Goal: Task Accomplishment & Management: Manage account settings

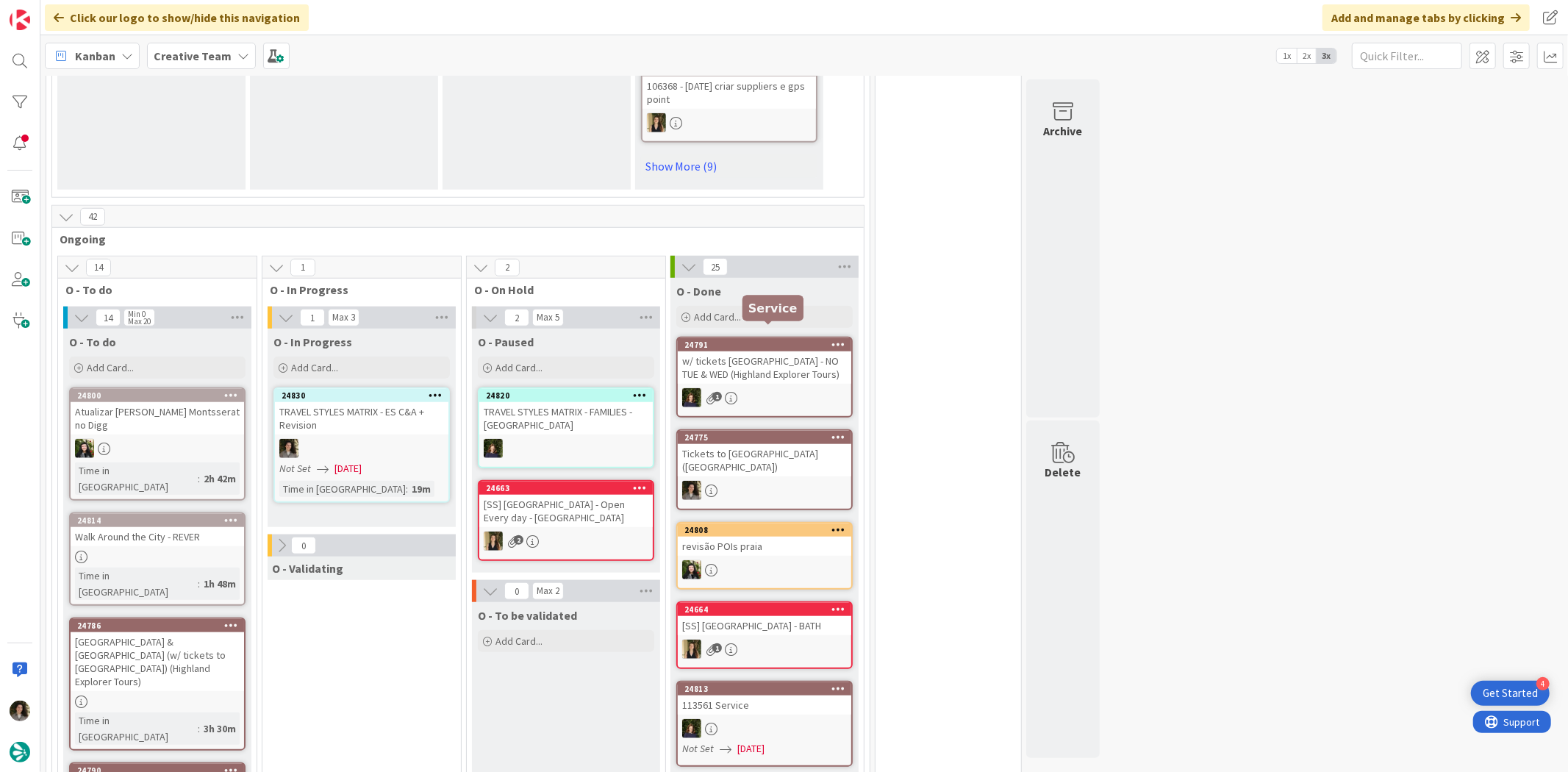
click at [422, 419] on div "TRAVEL STYLES MATRIX - ES C&A + Revision" at bounding box center [362, 419] width 174 height 33
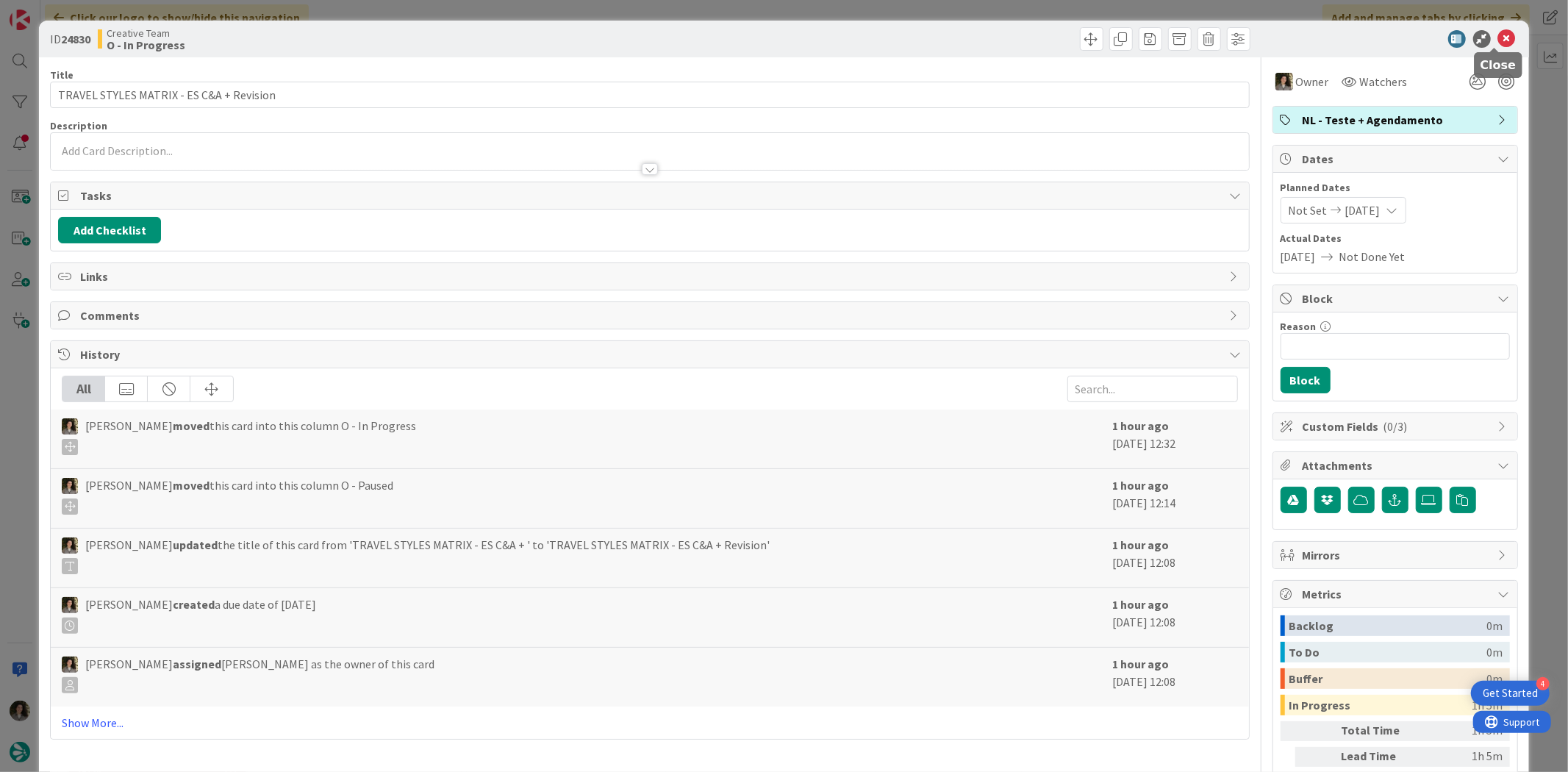
click at [1498, 35] on icon at bounding box center [1506, 38] width 17 height 17
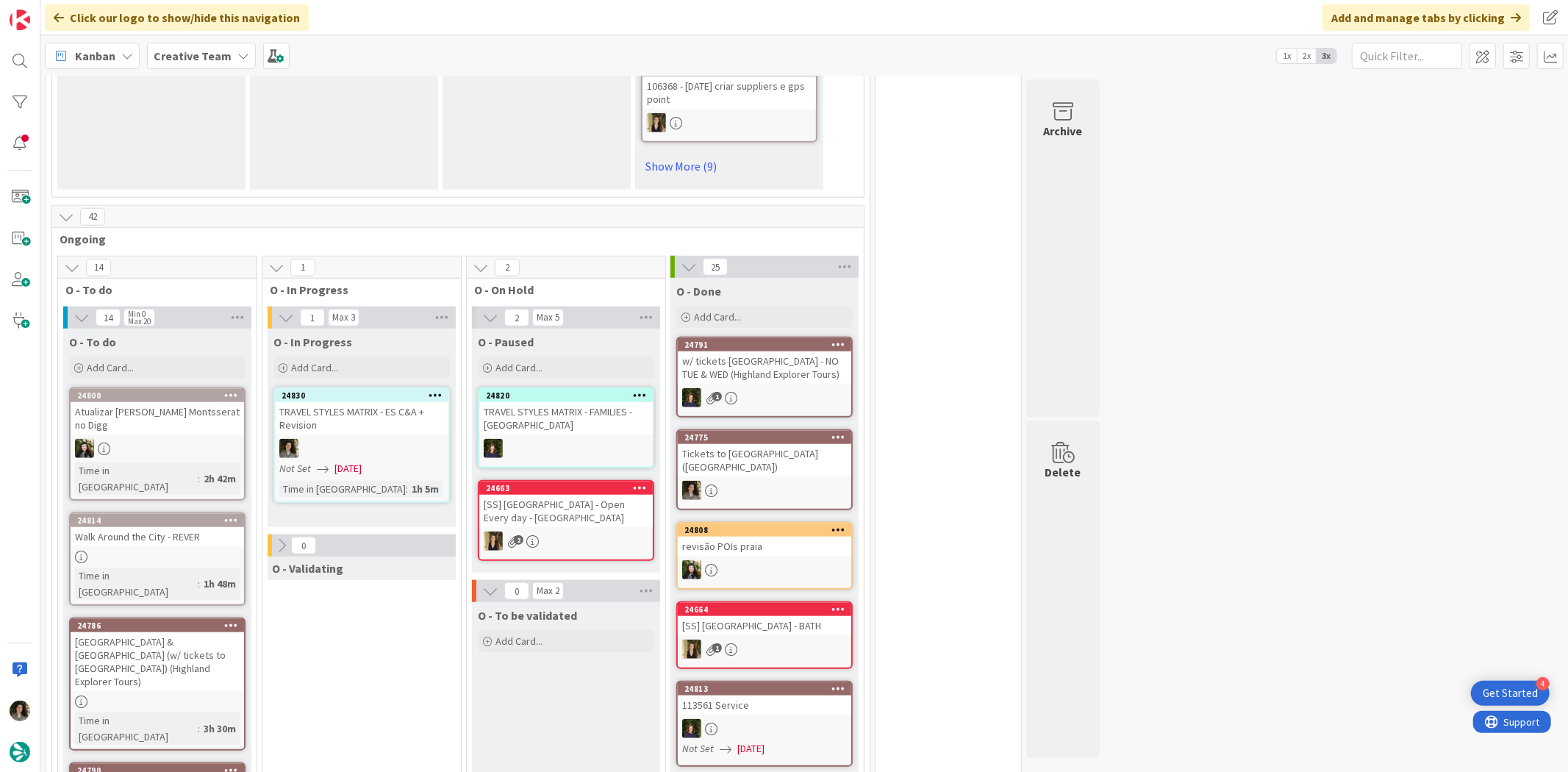
click at [348, 460] on span "[DATE]" at bounding box center [348, 468] width 27 height 15
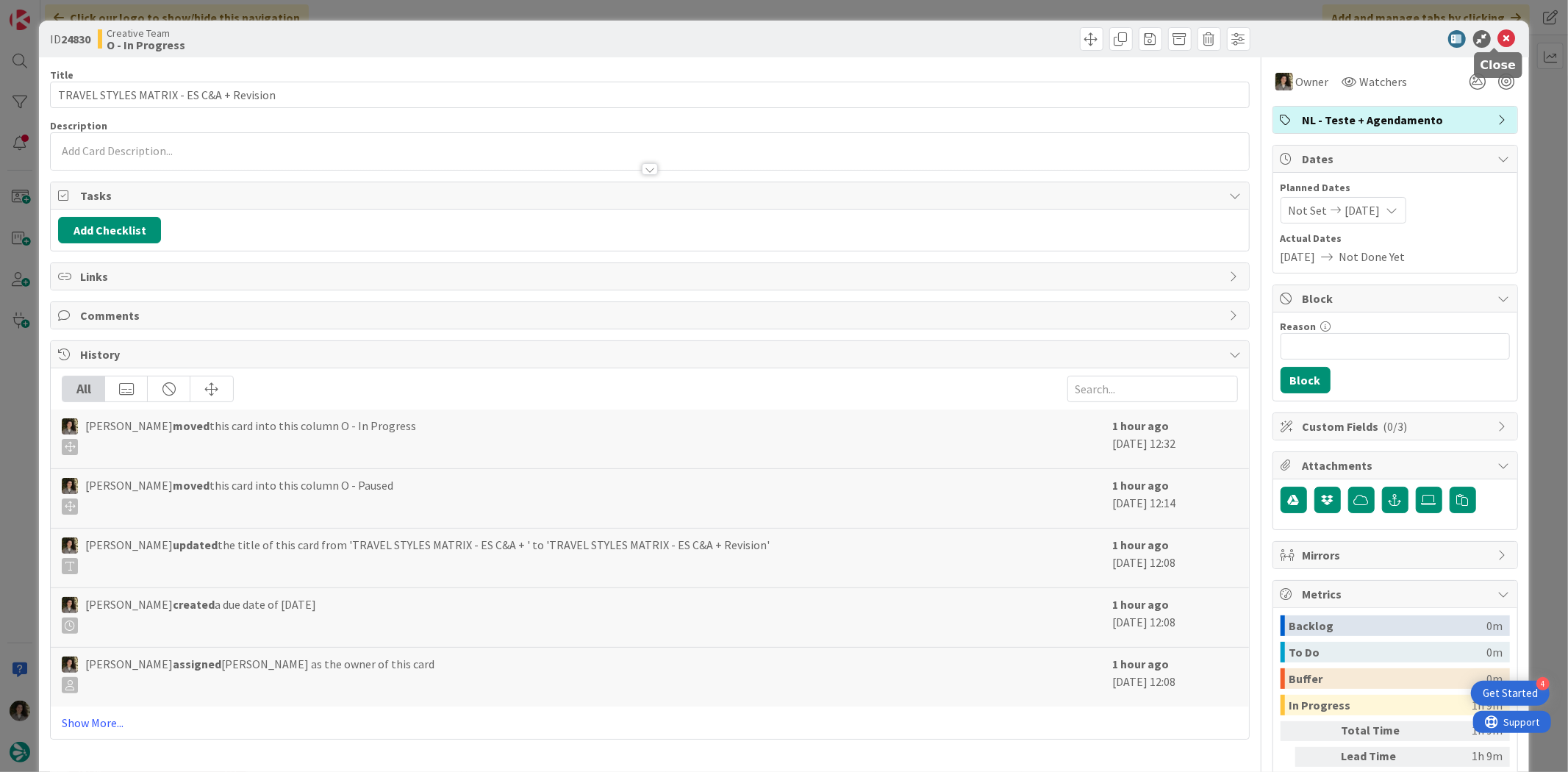
click at [1498, 38] on icon at bounding box center [1506, 38] width 17 height 17
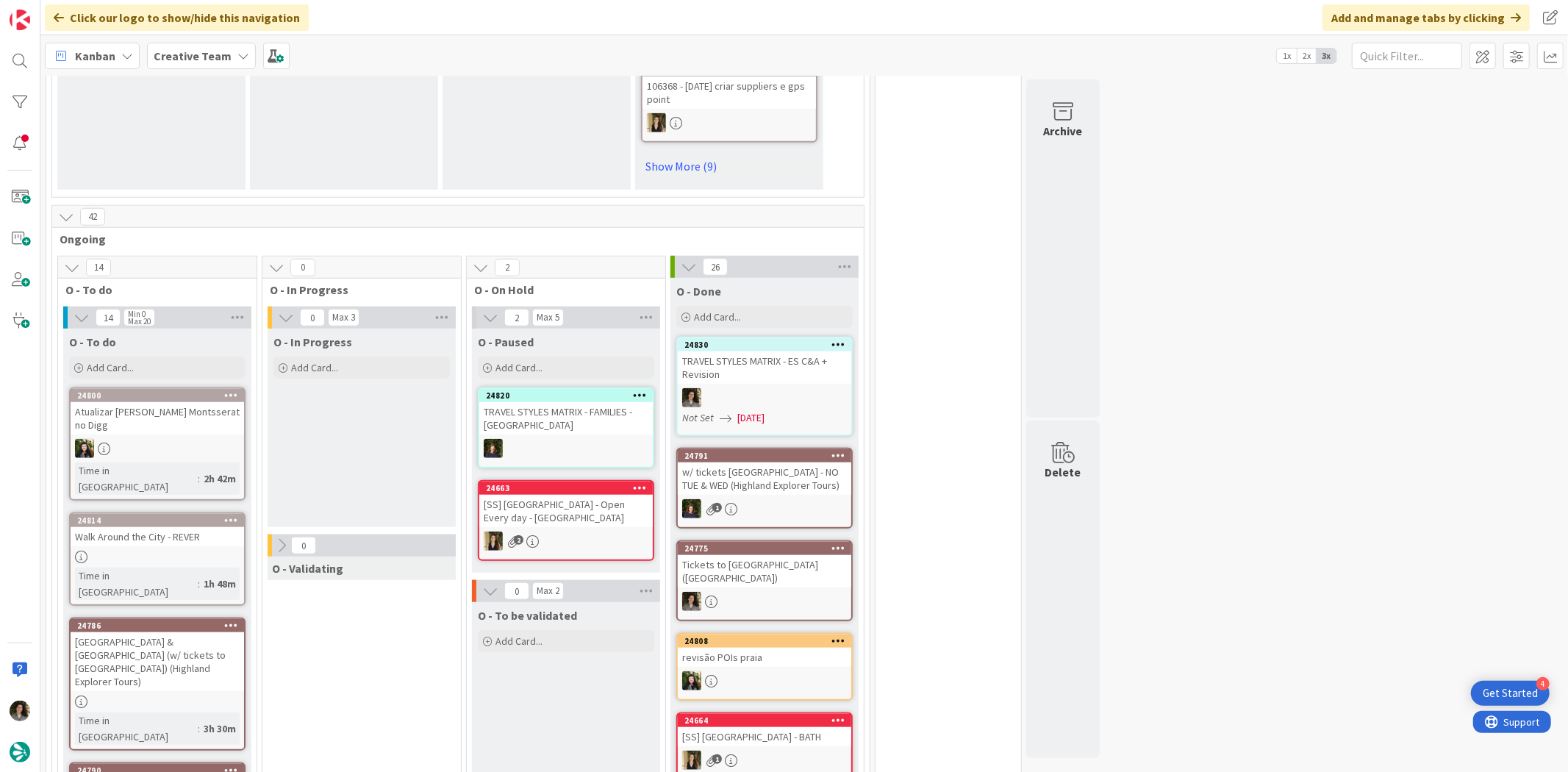
click at [765, 361] on div "TRAVEL STYLES MATRIX - ES C&A + Revision" at bounding box center [764, 368] width 174 height 33
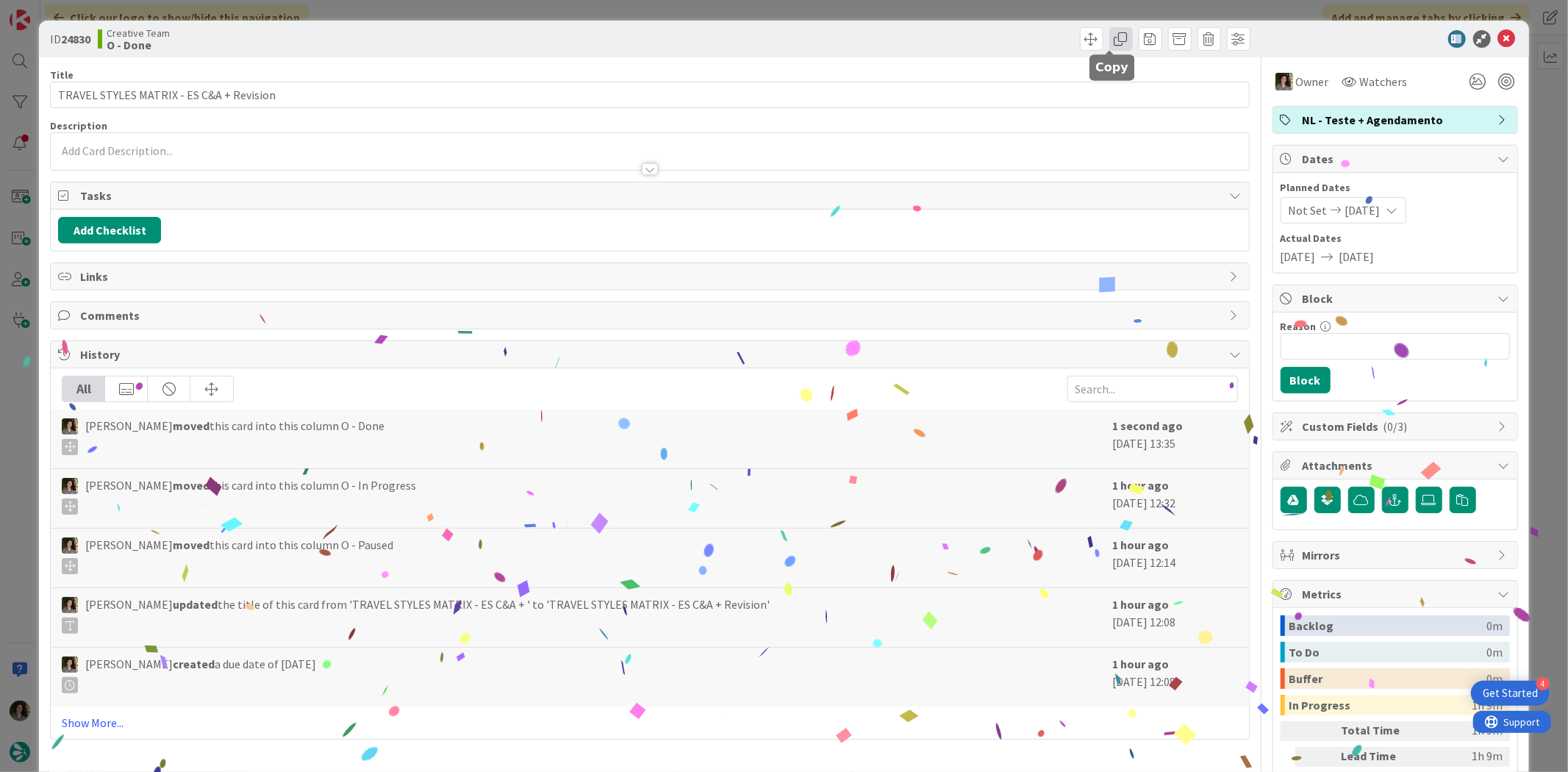
click at [1109, 40] on span at bounding box center [1121, 39] width 24 height 24
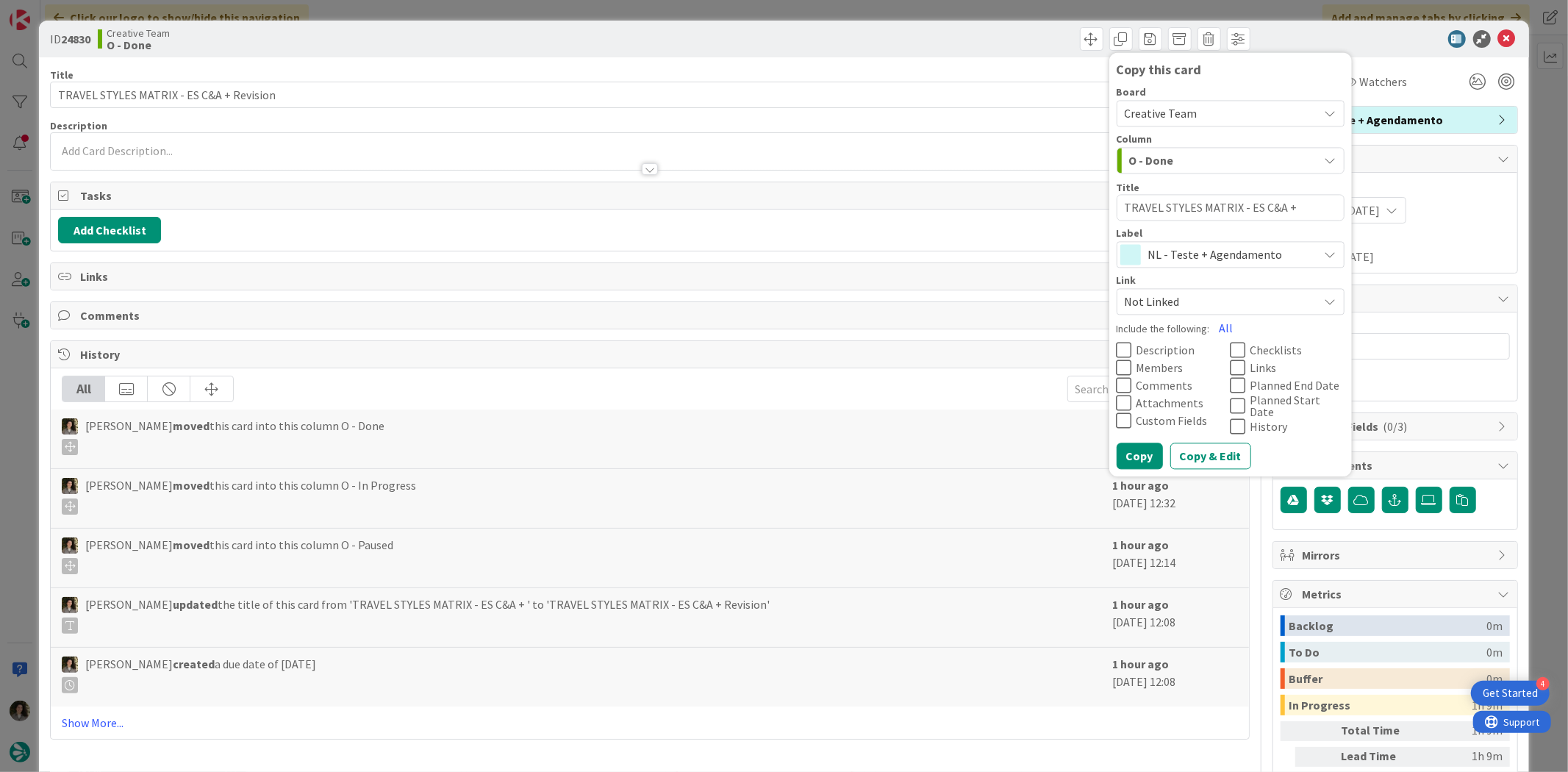
click at [1239, 249] on span "NL - Teste + Agendamento" at bounding box center [1230, 254] width 164 height 21
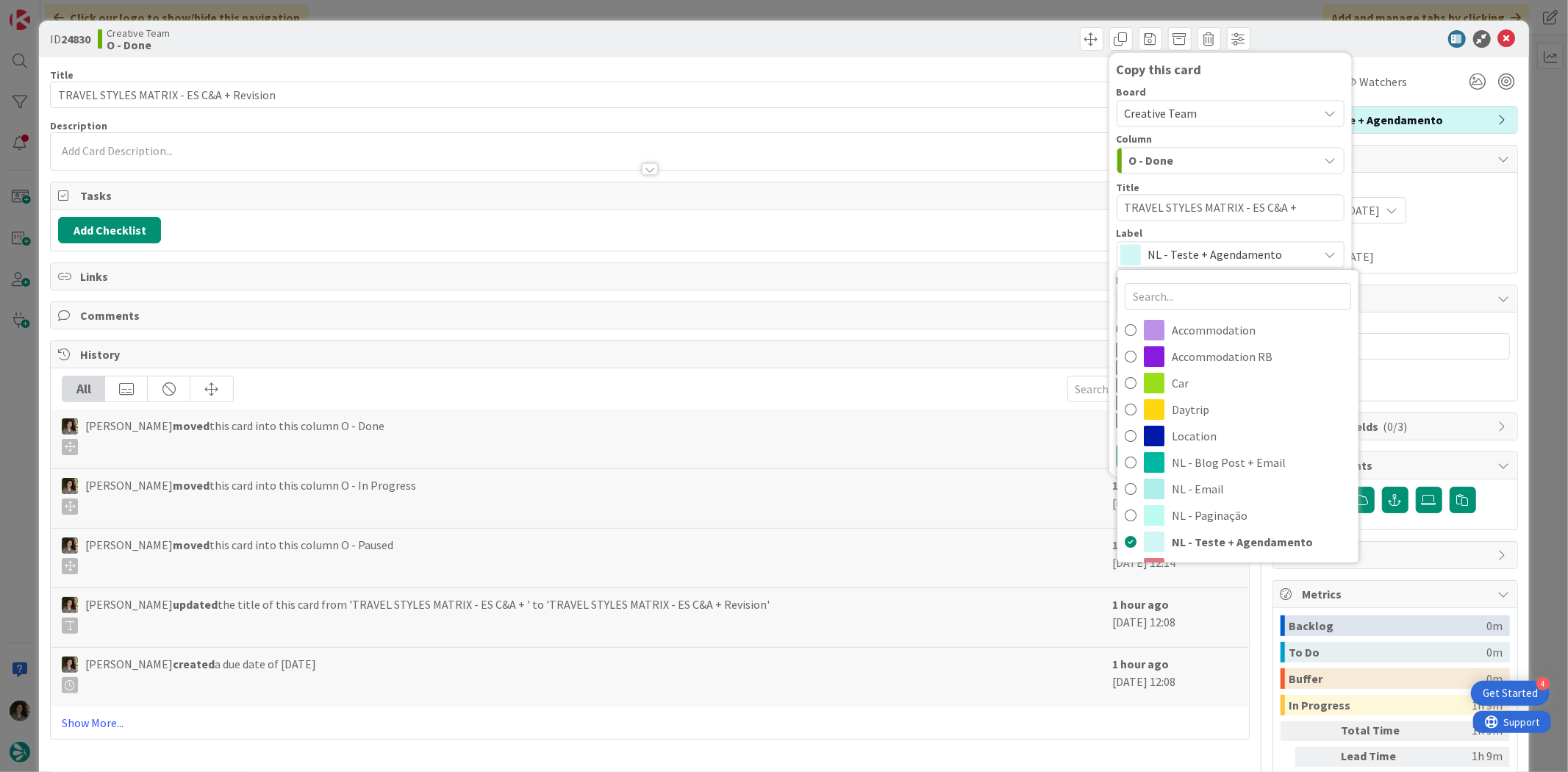
click at [1148, 252] on span "NL - Teste + Agendamento" at bounding box center [1230, 254] width 164 height 21
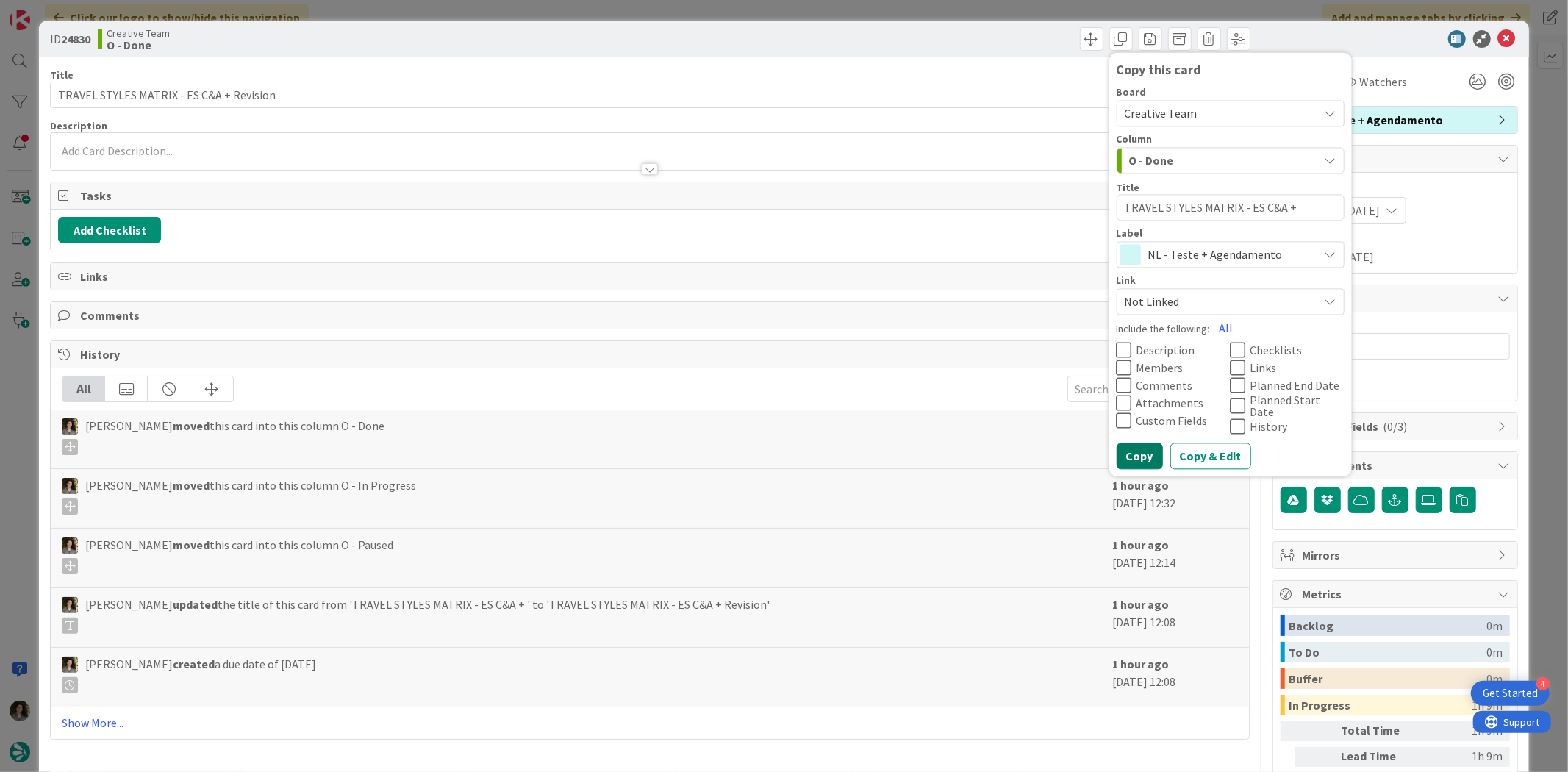
click at [1135, 443] on button "Copy" at bounding box center [1139, 456] width 46 height 26
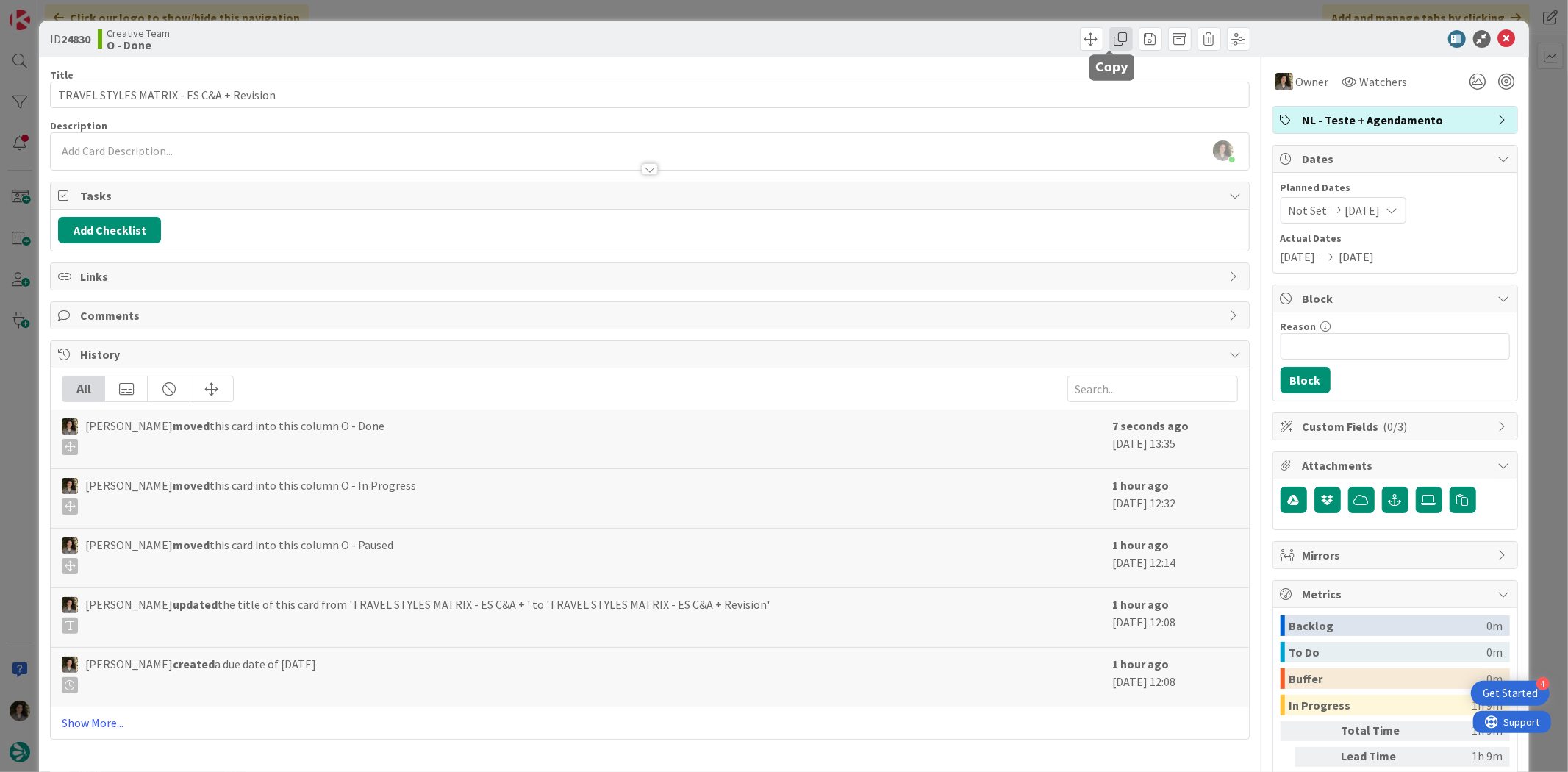
click at [1114, 39] on span at bounding box center [1121, 39] width 24 height 24
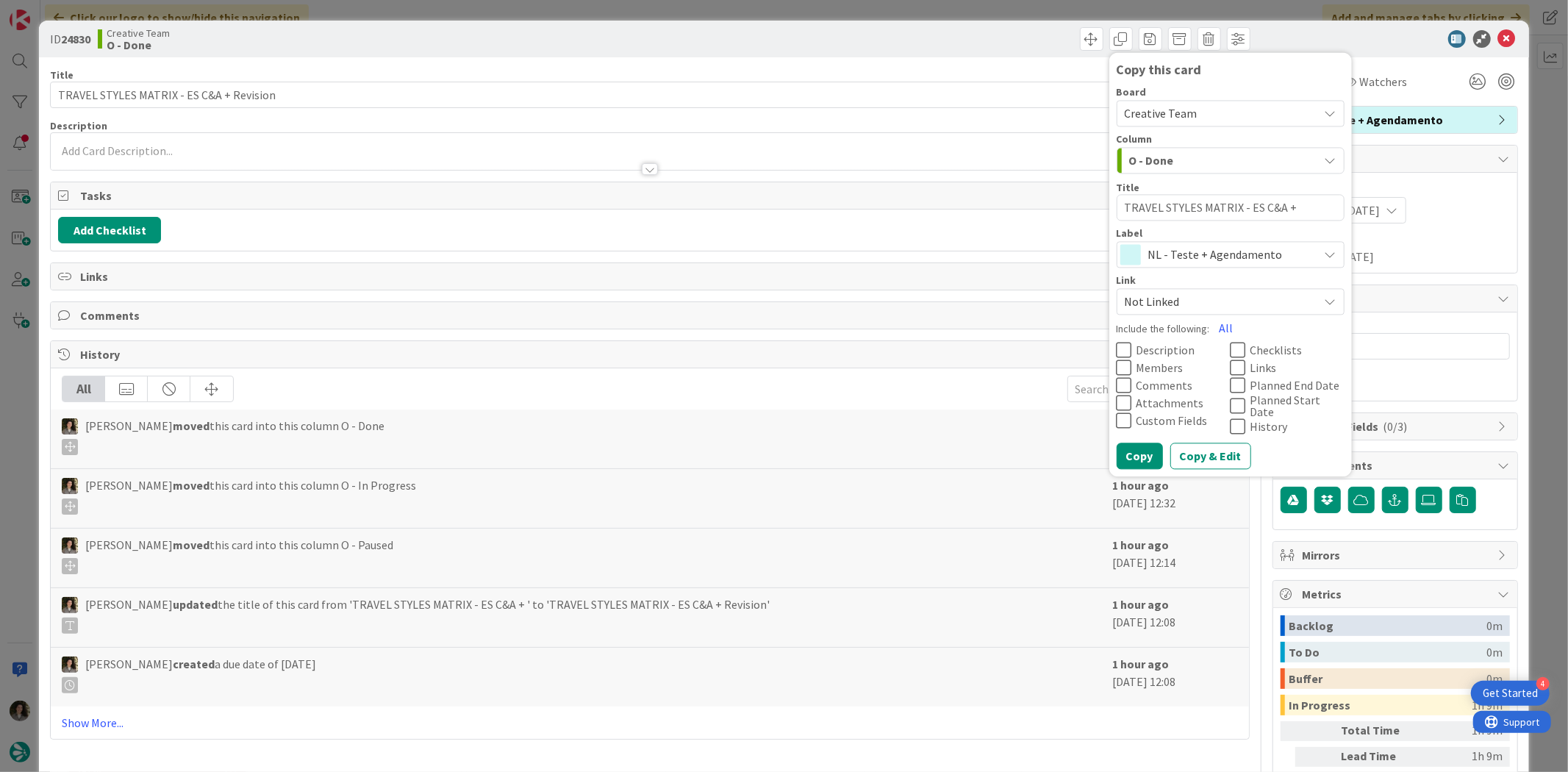
click at [1187, 252] on span "NL - Teste + Agendamento" at bounding box center [1230, 254] width 164 height 21
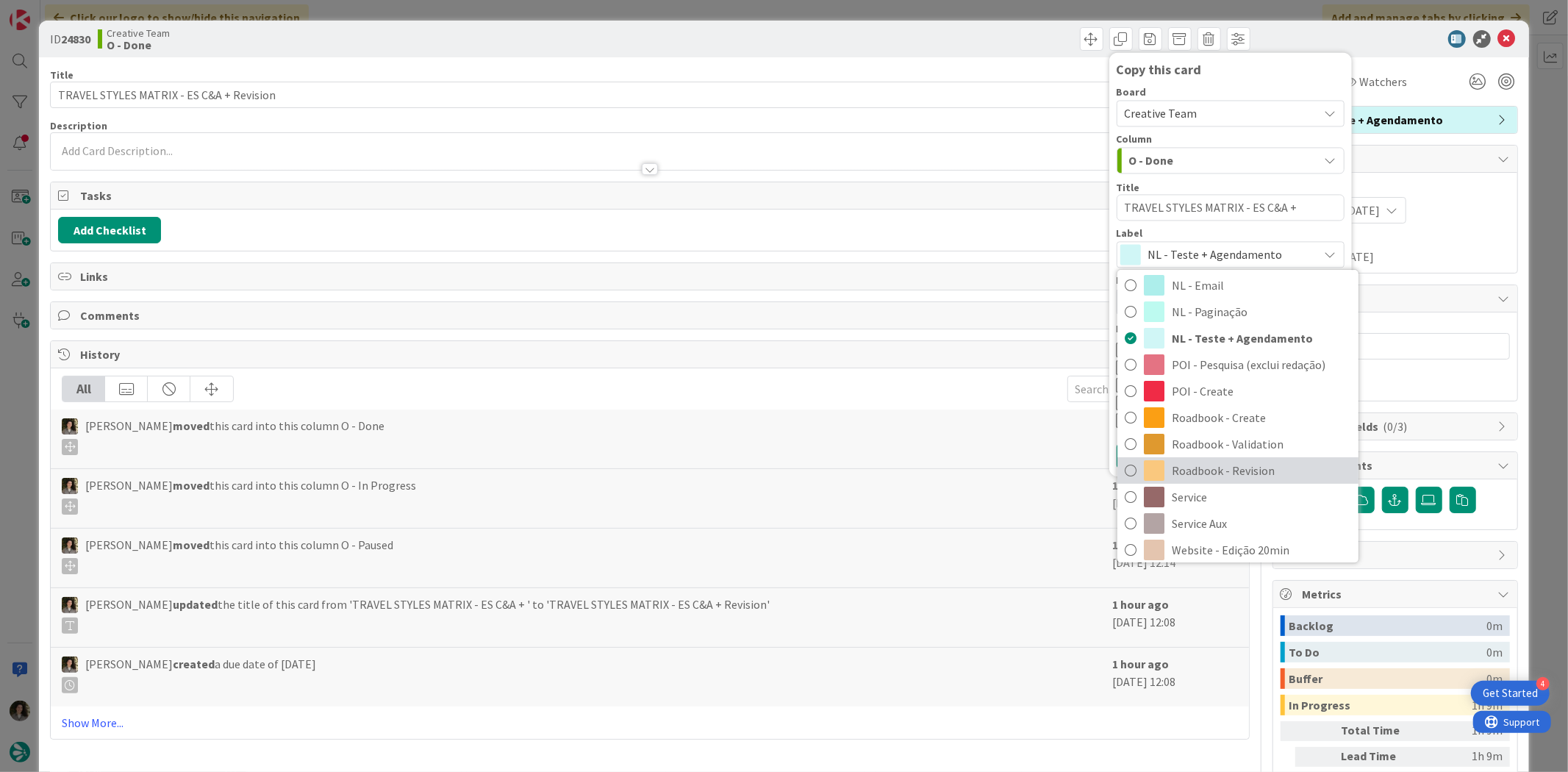
scroll to position [244, 0]
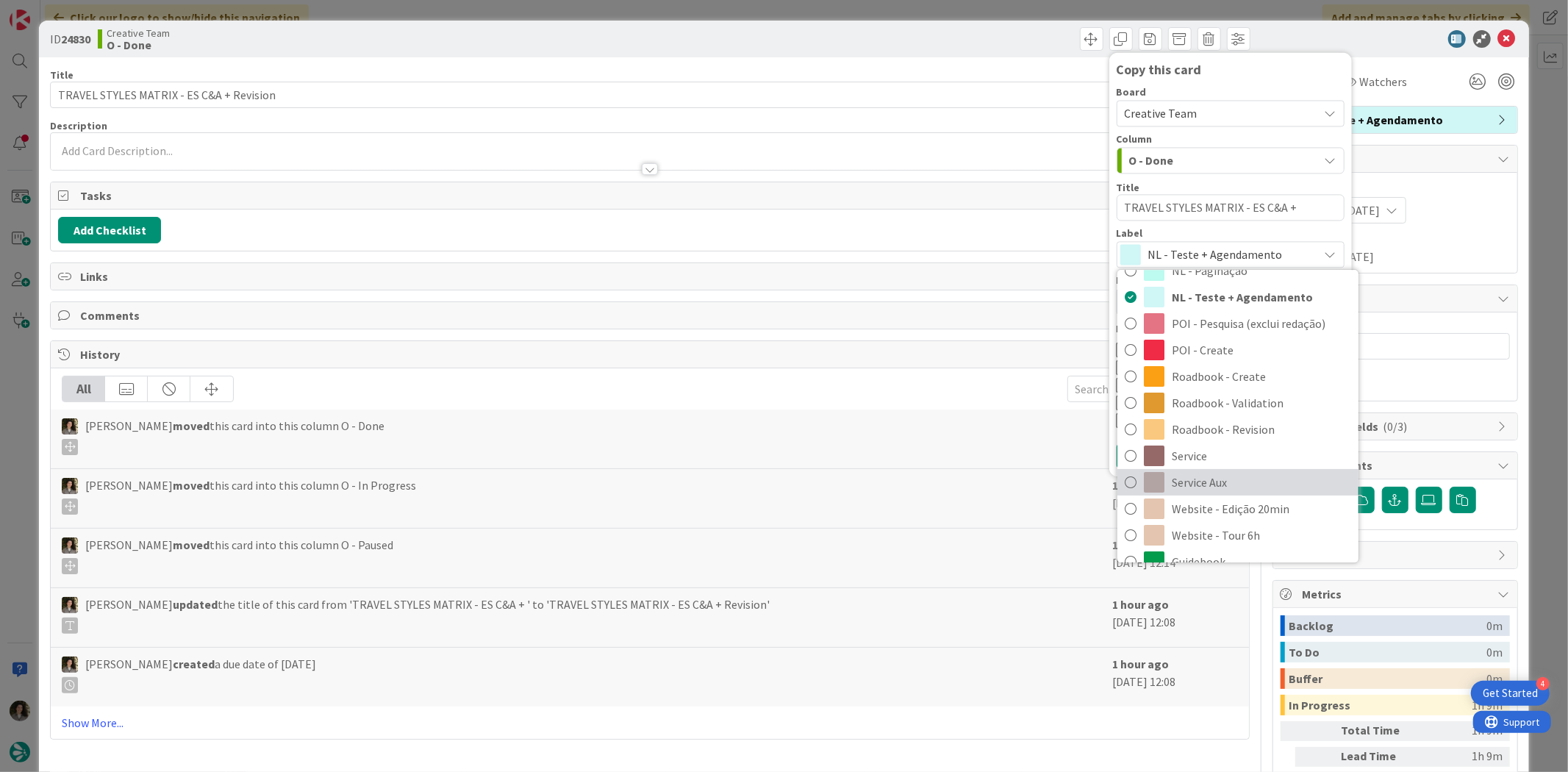
click at [1232, 479] on span "Service Aux" at bounding box center [1261, 482] width 179 height 22
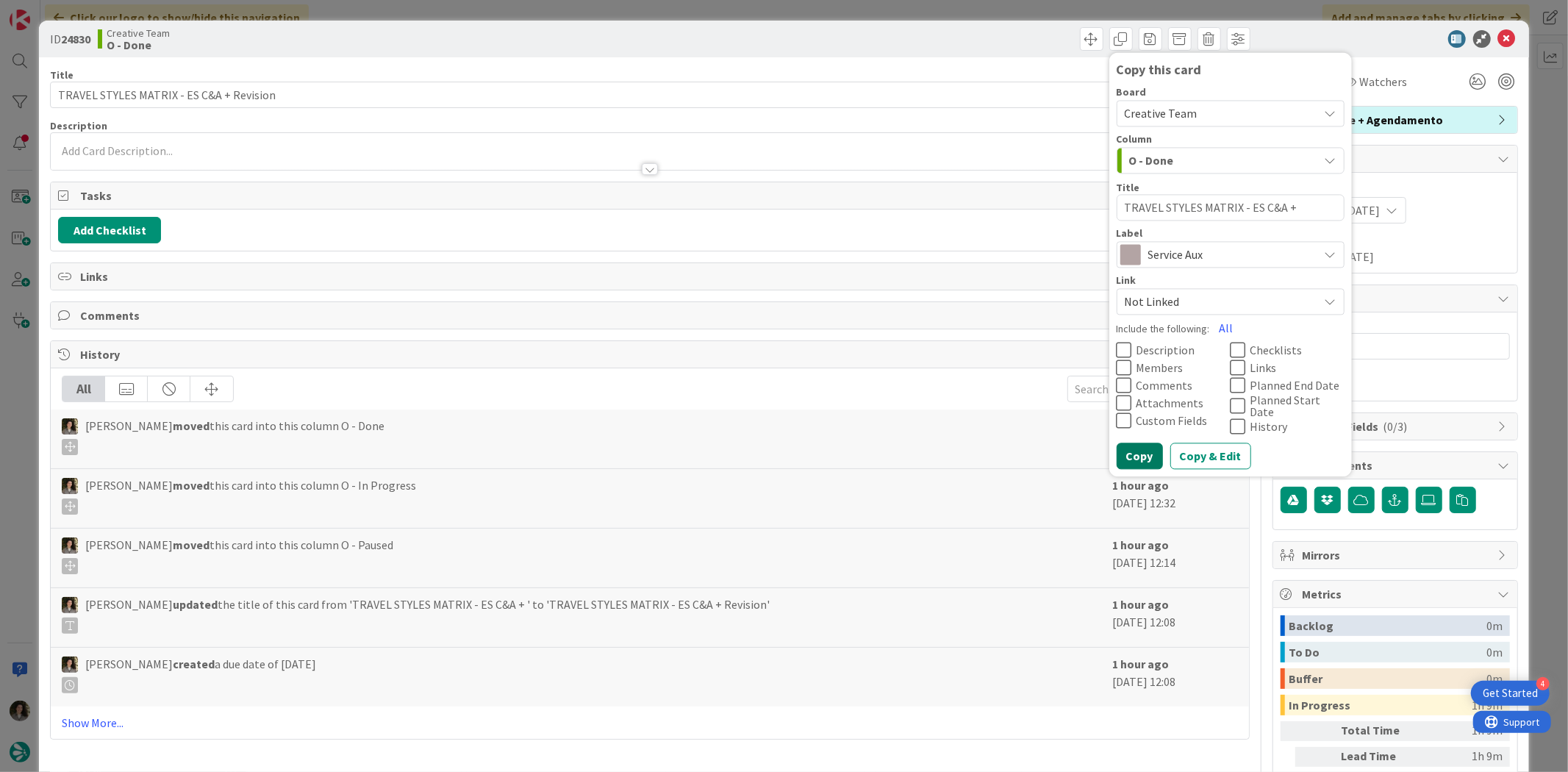
click at [1123, 443] on button "Copy" at bounding box center [1139, 456] width 46 height 26
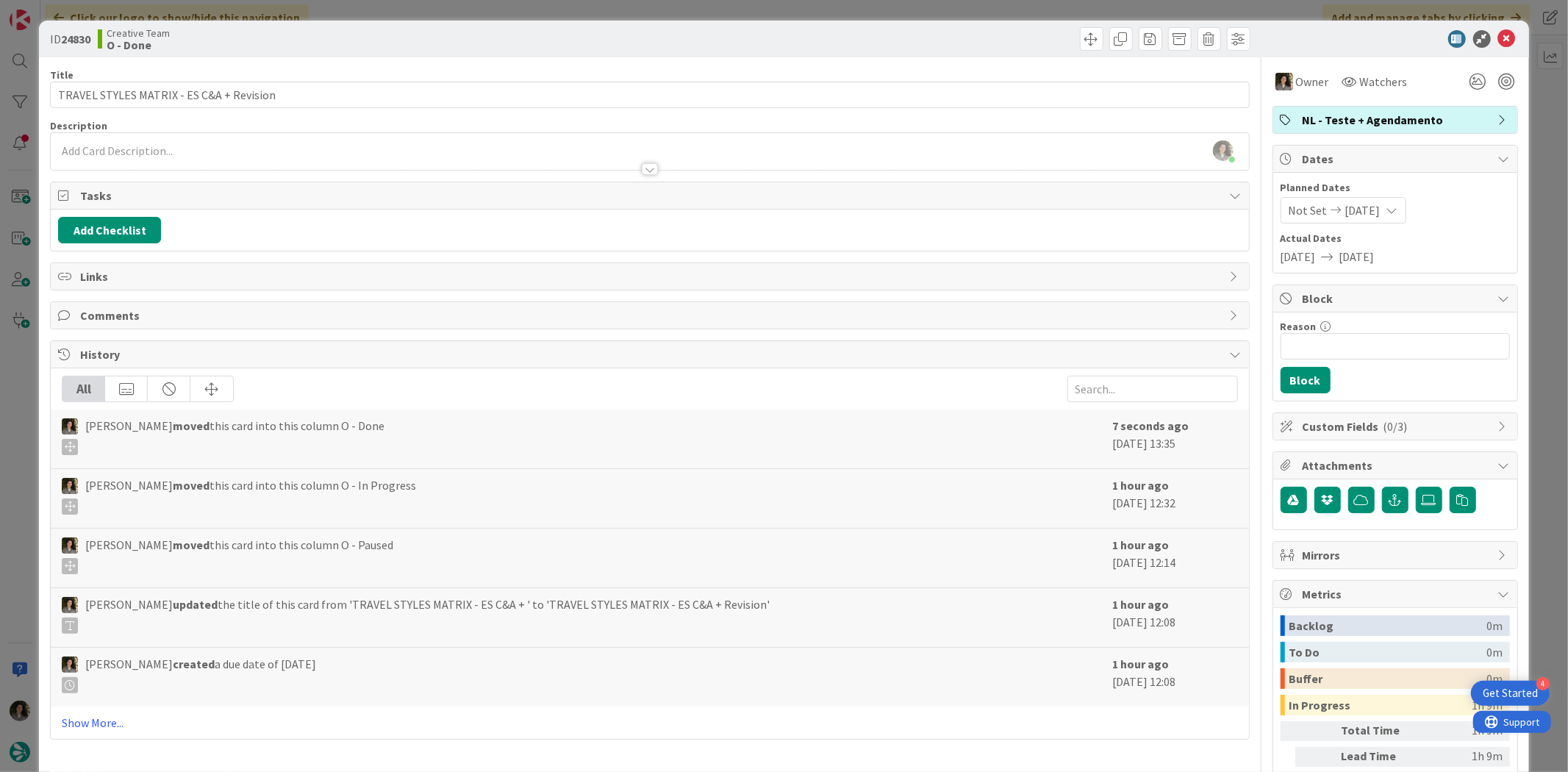
type textarea "x"
click at [1498, 37] on icon at bounding box center [1506, 38] width 17 height 17
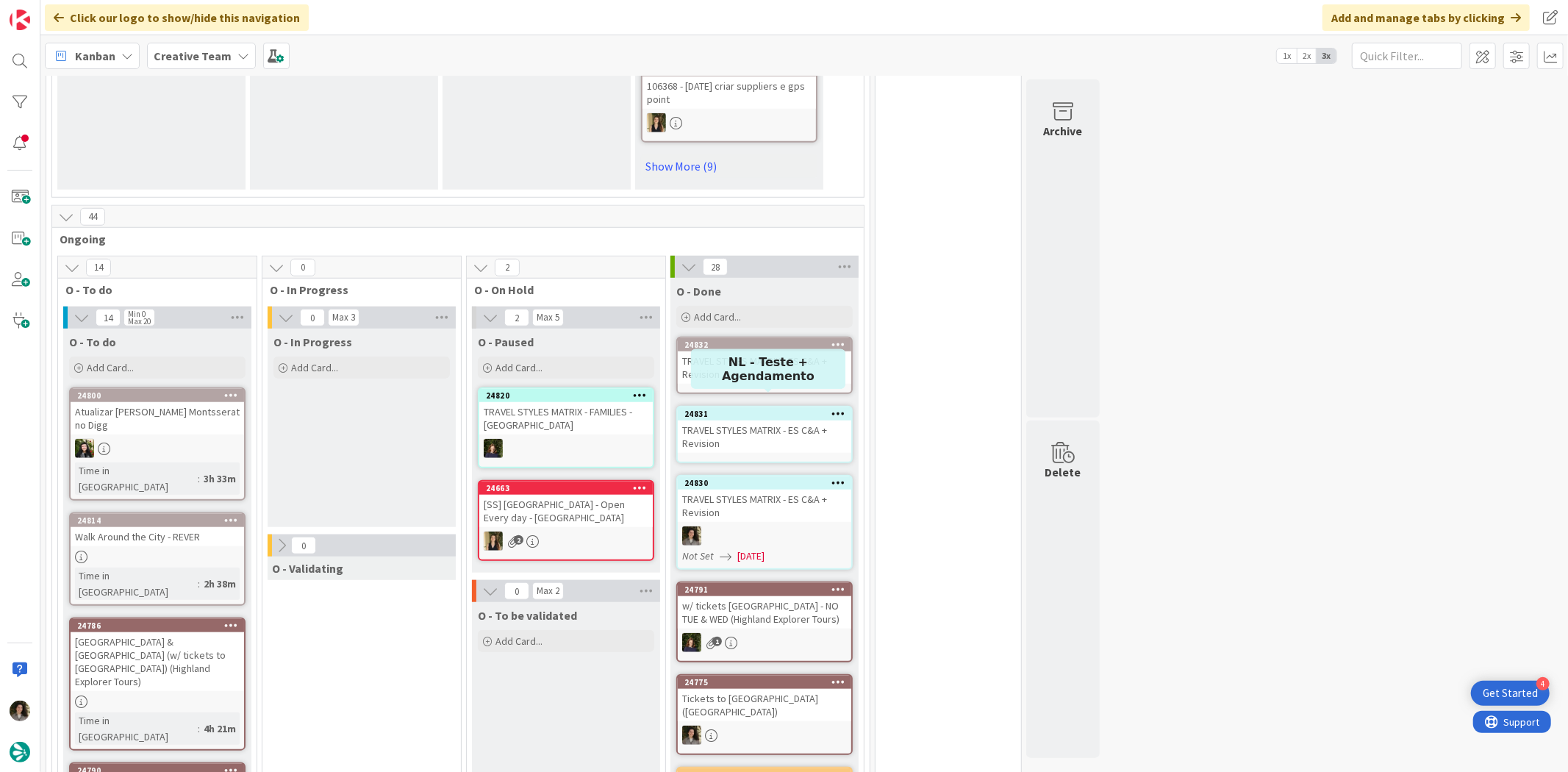
click at [799, 421] on div "TRAVEL STYLES MATRIX - ES C&A + Revision" at bounding box center [764, 437] width 174 height 33
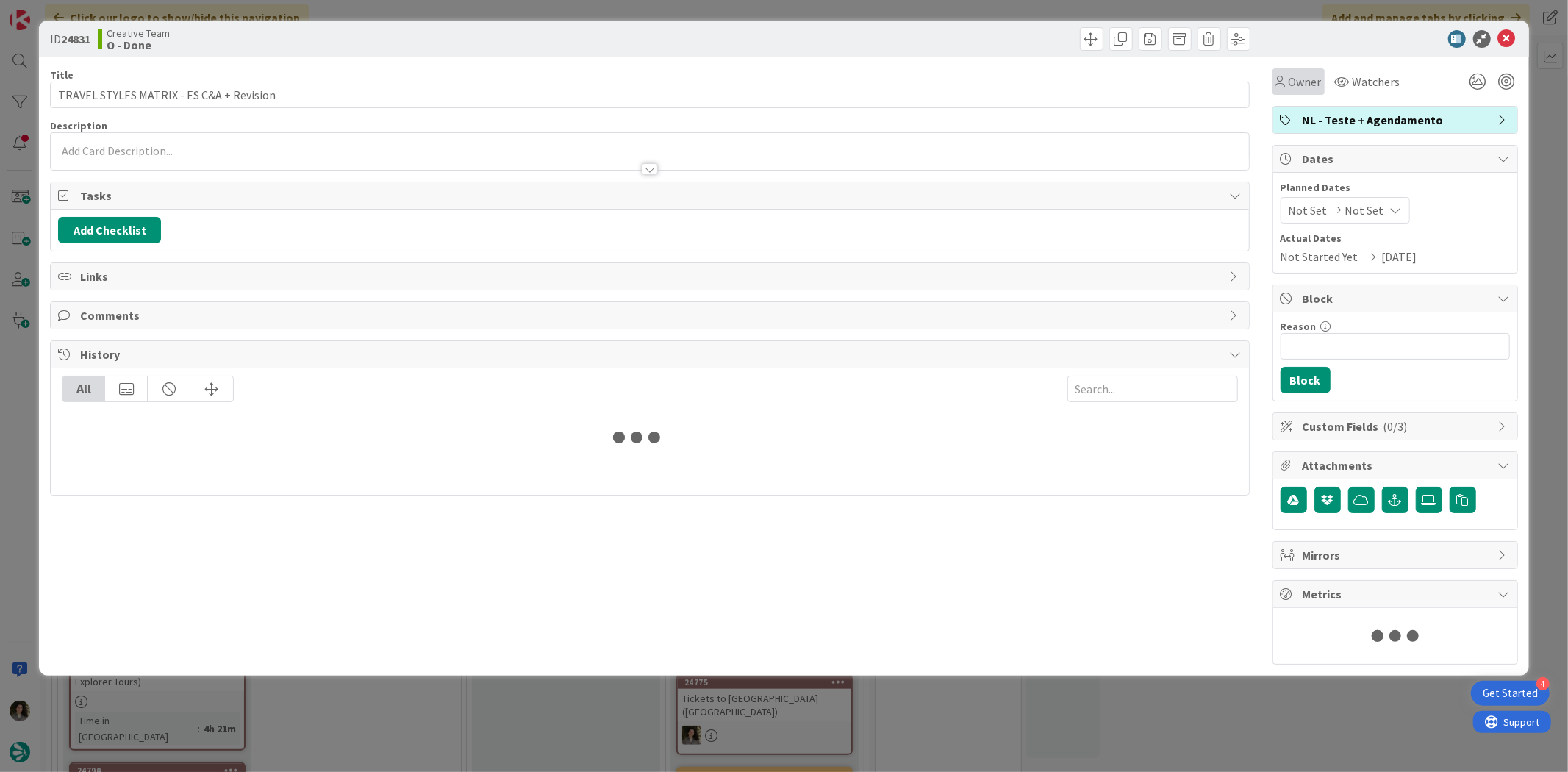
click at [1297, 78] on span "Owner" at bounding box center [1305, 81] width 33 height 17
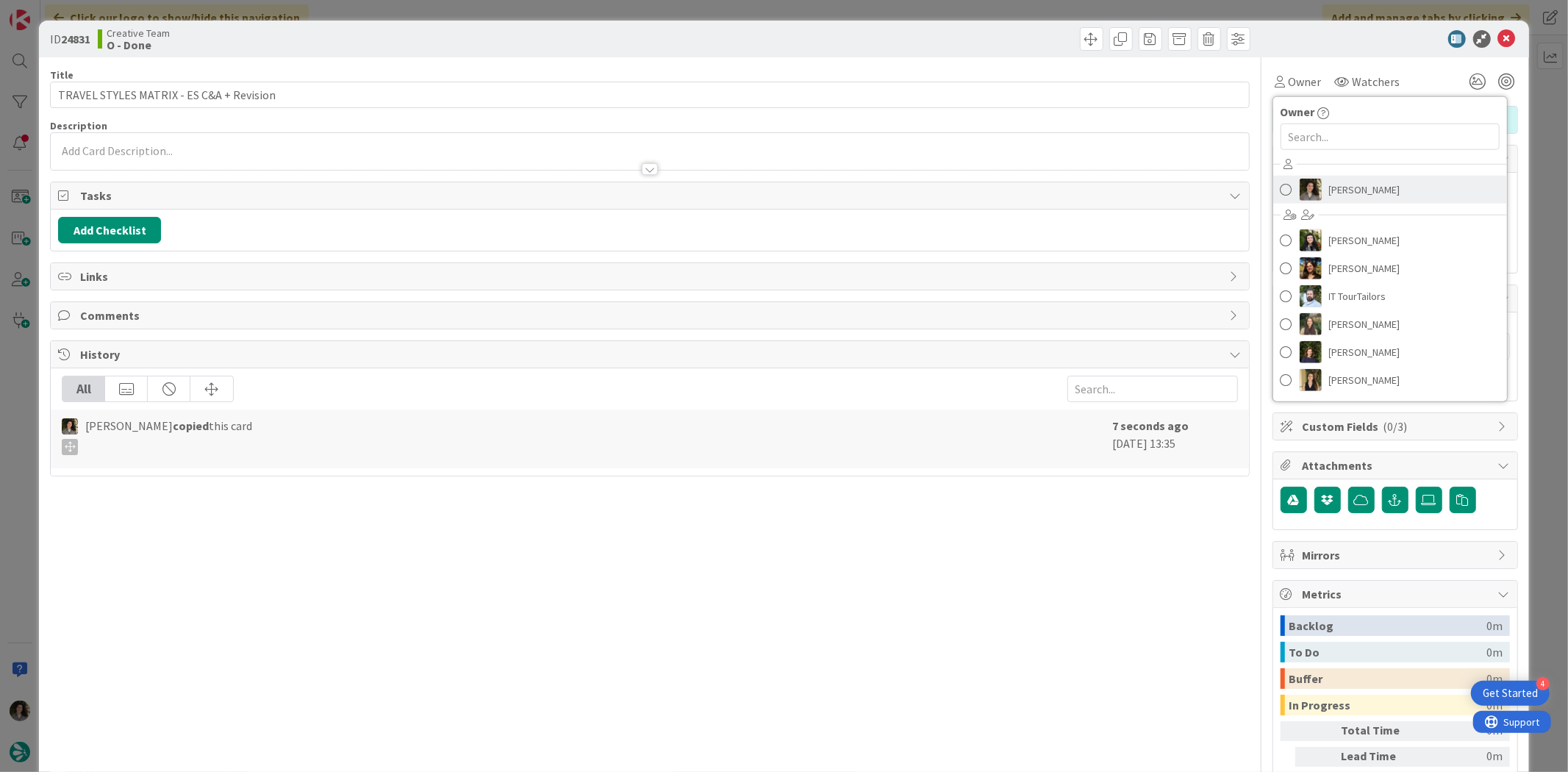
click at [1331, 183] on span "[PERSON_NAME]" at bounding box center [1365, 190] width 72 height 22
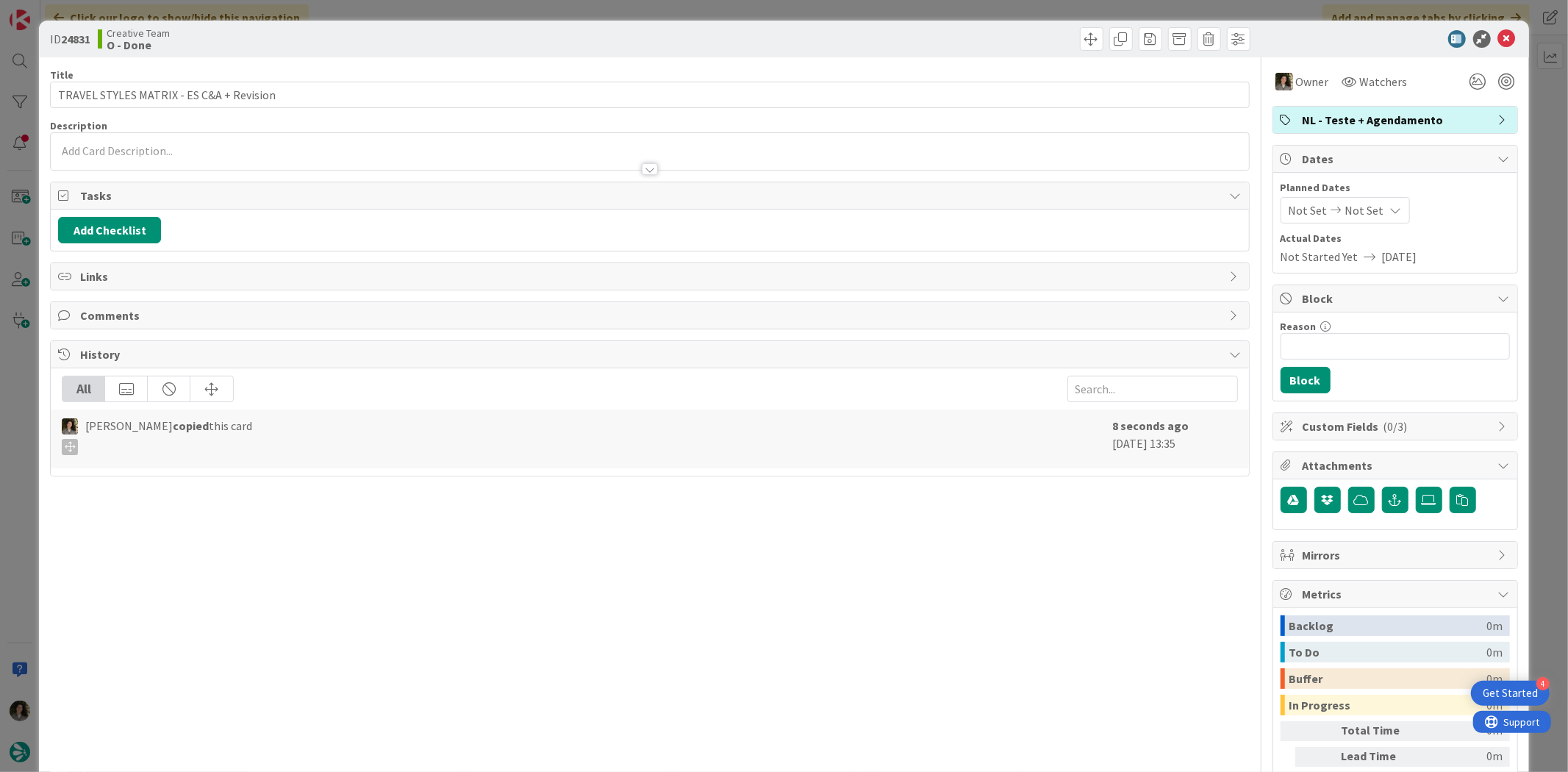
click at [1346, 206] on span "Not Set" at bounding box center [1365, 210] width 39 height 17
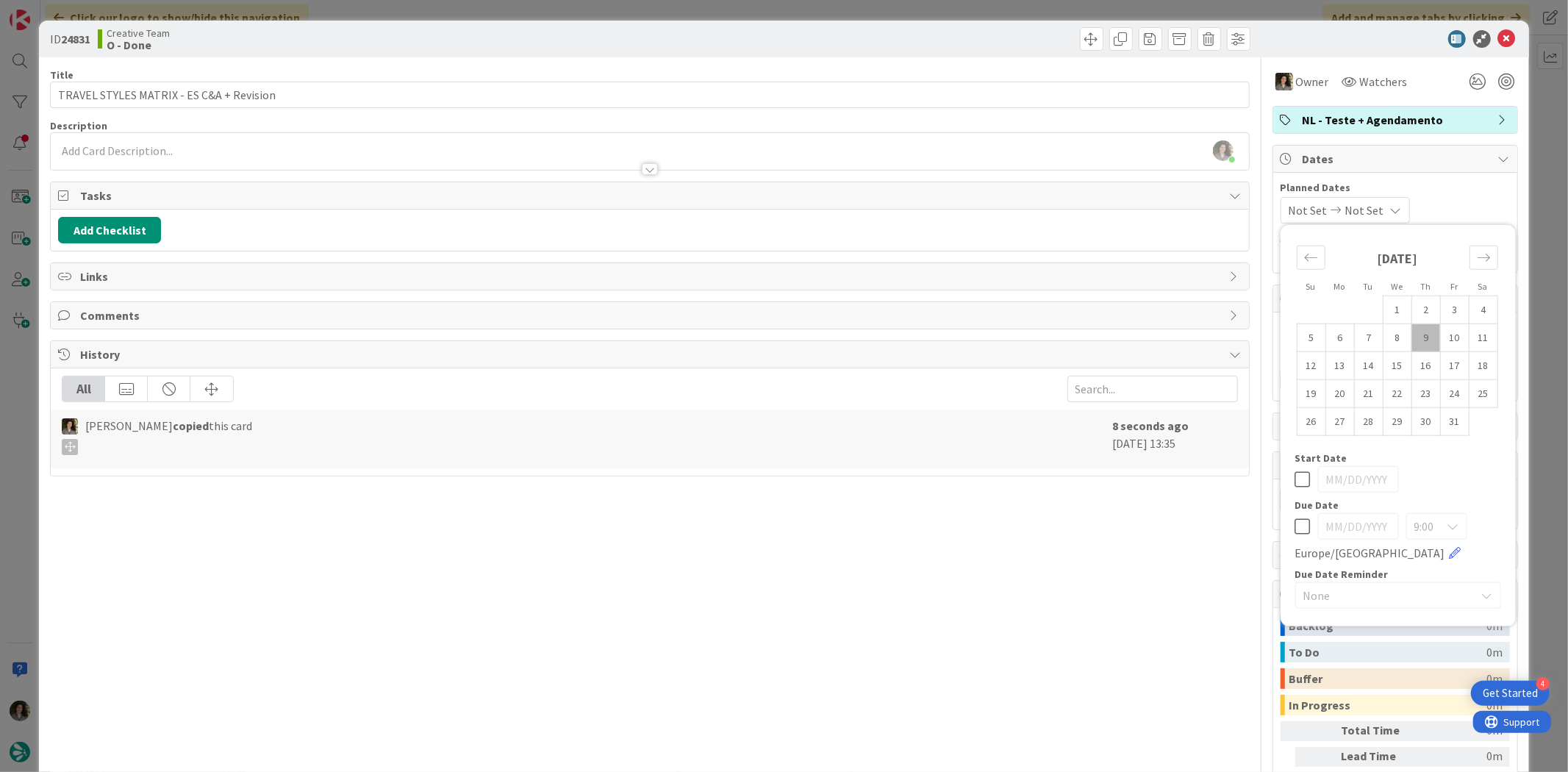
click at [1295, 522] on icon at bounding box center [1303, 526] width 15 height 17
type input "[DATE]"
click at [1498, 33] on icon at bounding box center [1506, 38] width 17 height 17
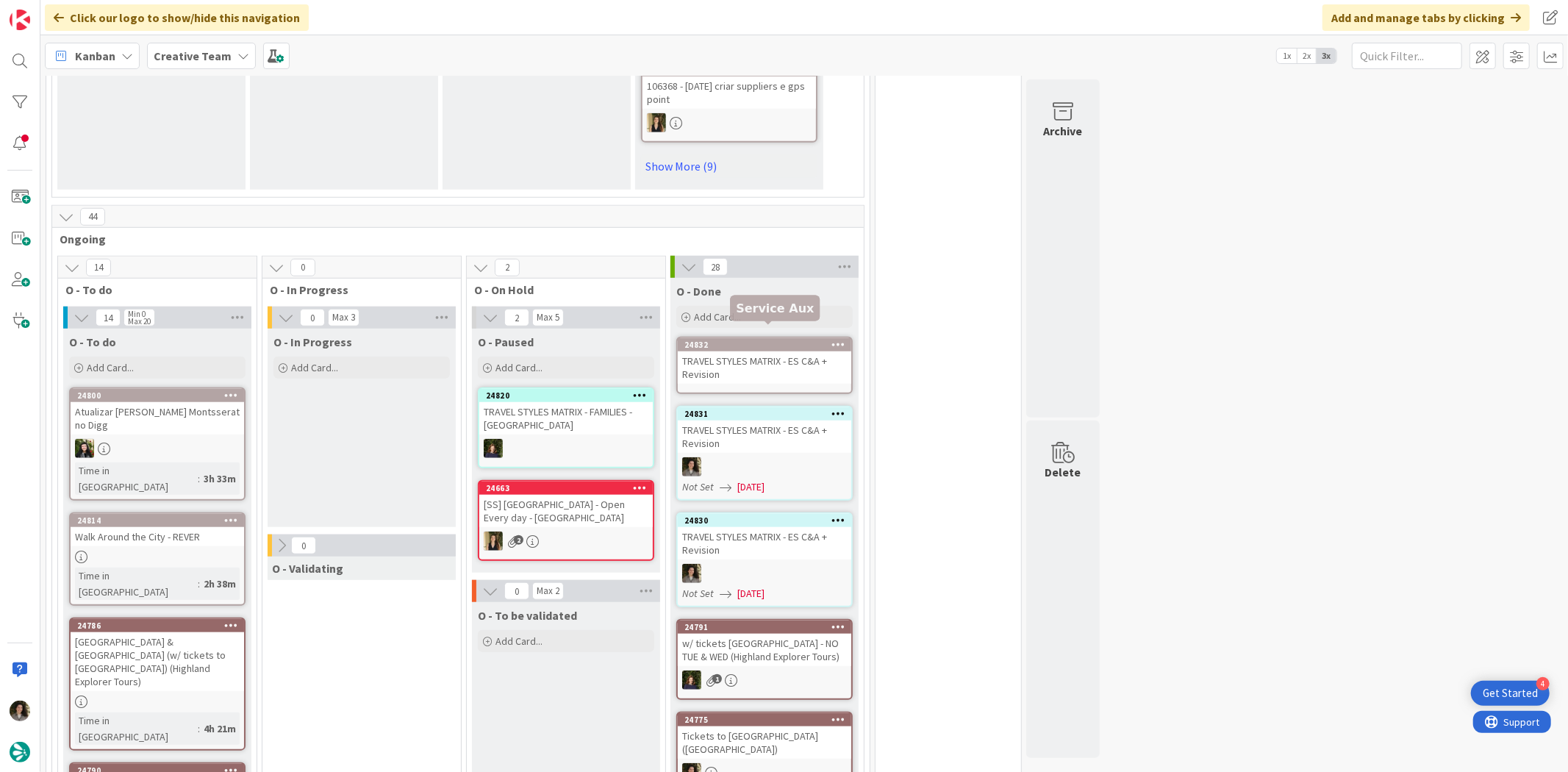
click at [745, 358] on div "TRAVEL STYLES MATRIX - ES C&A + Revision" at bounding box center [764, 368] width 174 height 33
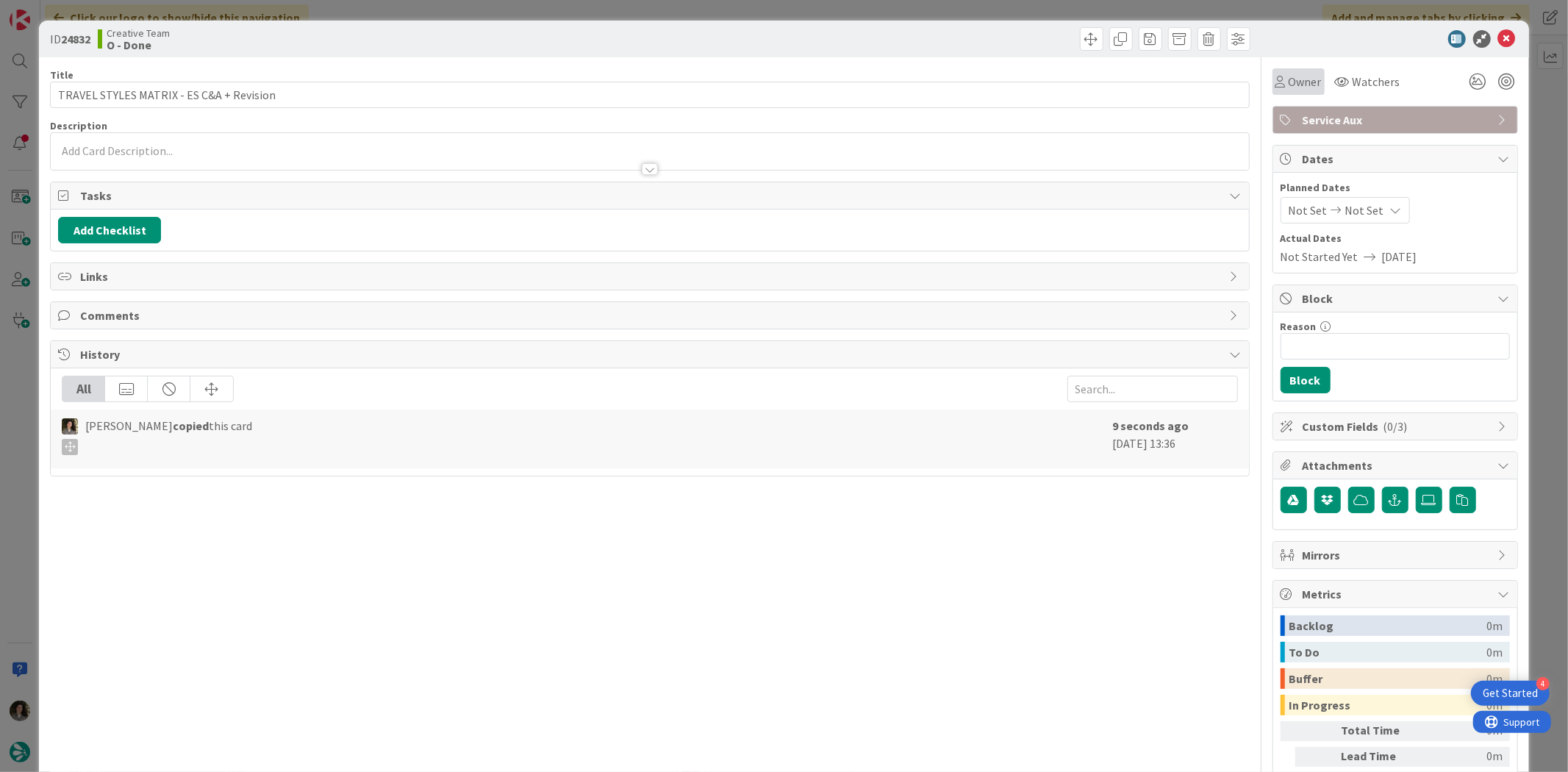
click at [1312, 84] on div "Owner" at bounding box center [1298, 81] width 52 height 26
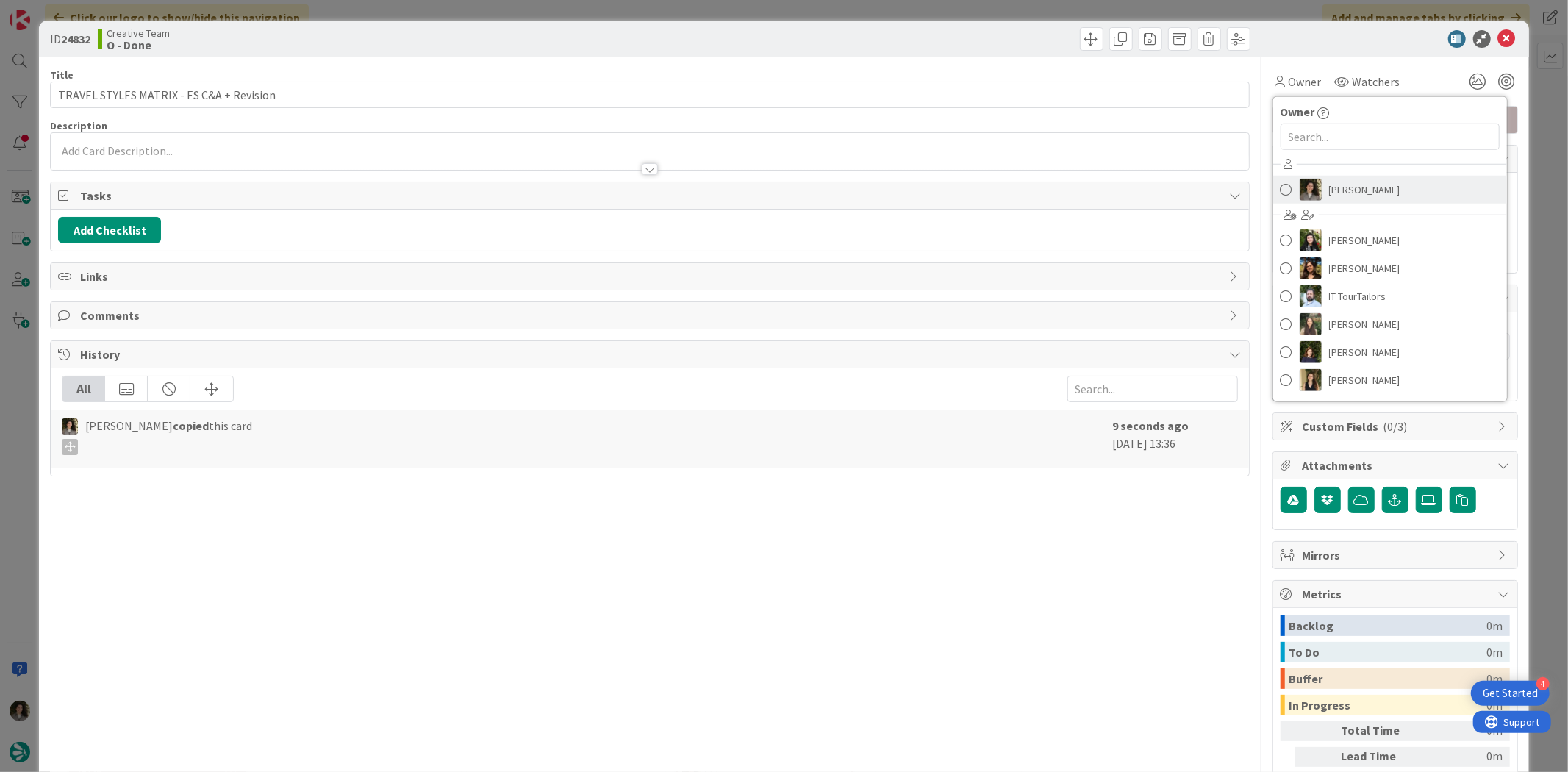
click at [1355, 194] on span "[PERSON_NAME]" at bounding box center [1365, 190] width 72 height 22
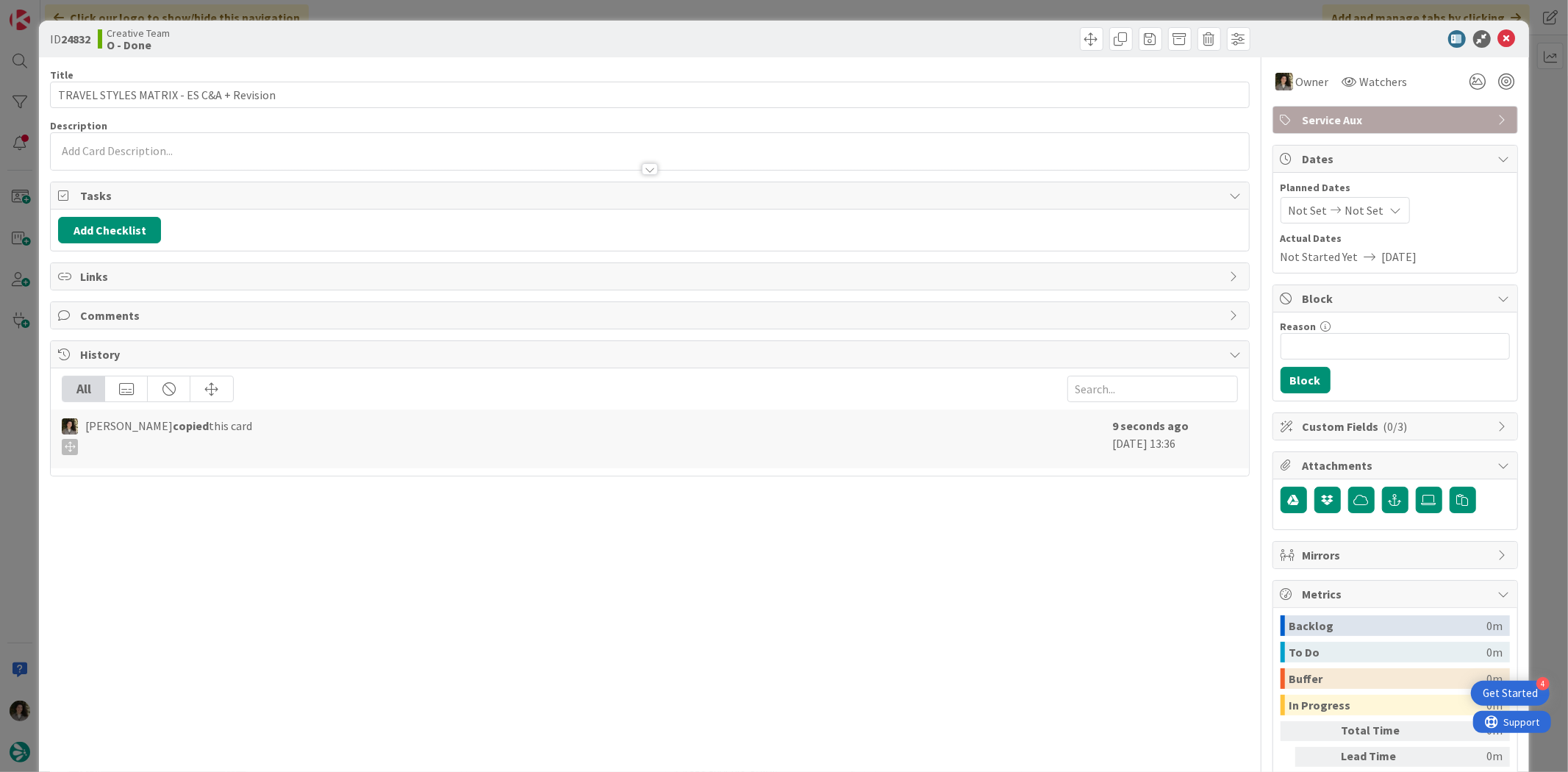
click at [1355, 200] on div "Not Set Not Set" at bounding box center [1345, 210] width 129 height 26
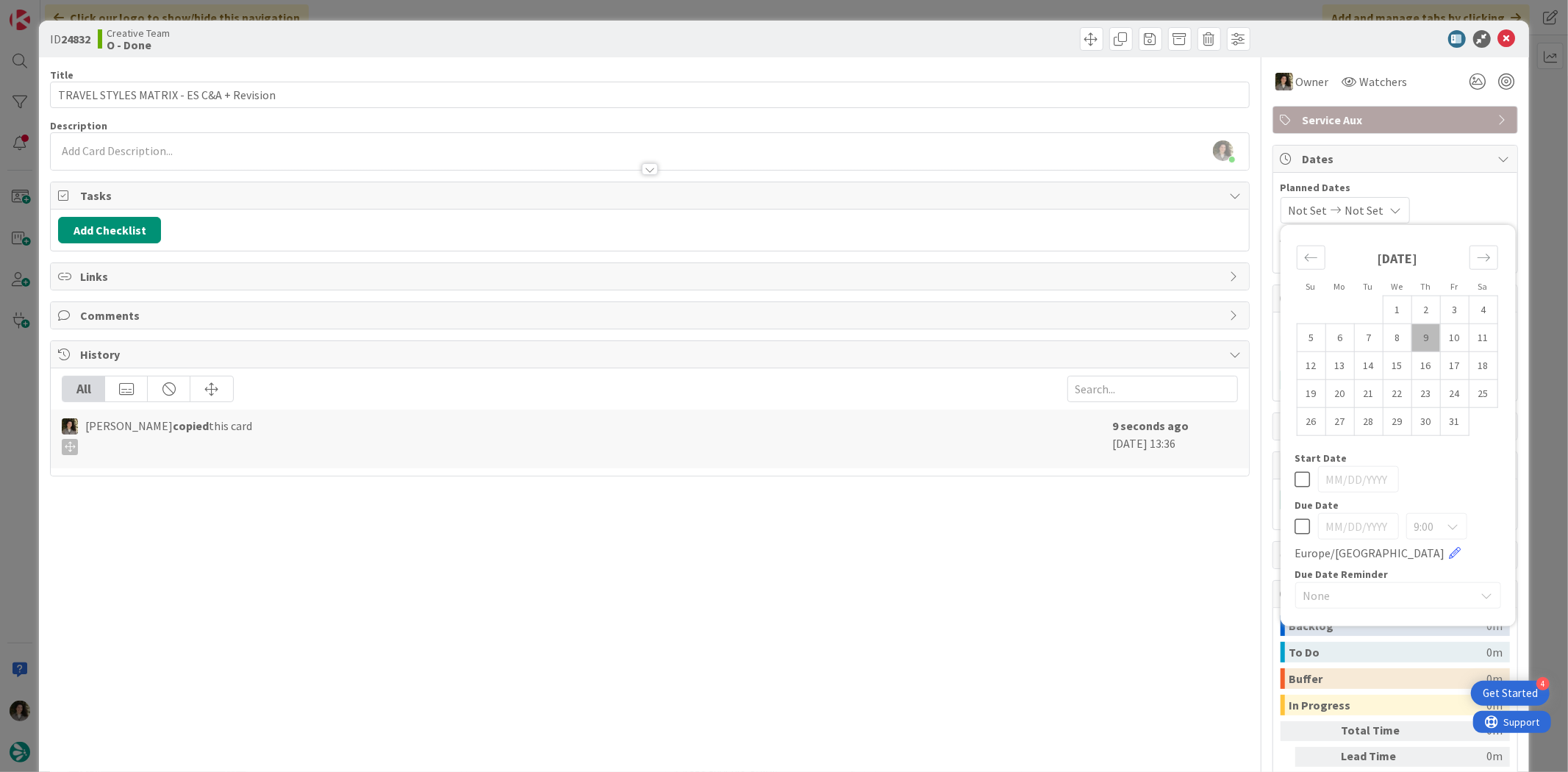
click at [1295, 522] on icon at bounding box center [1303, 526] width 15 height 17
type input "[DATE]"
click at [1498, 37] on icon at bounding box center [1506, 38] width 17 height 17
